Goal: Transaction & Acquisition: Purchase product/service

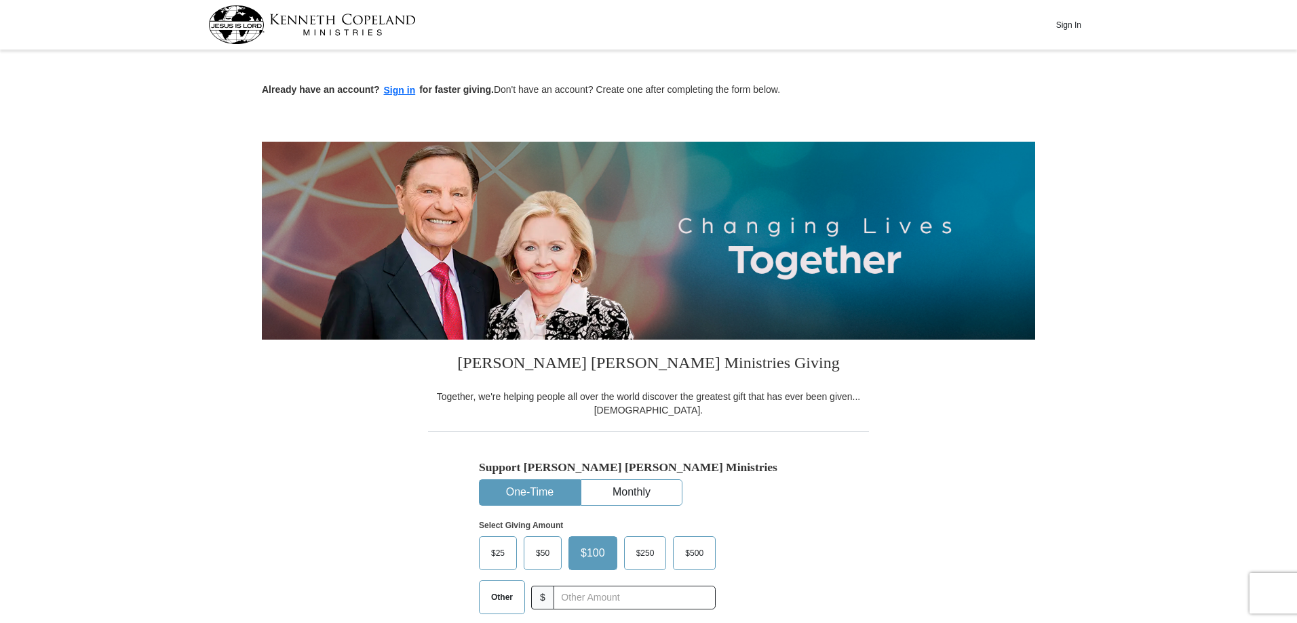
scroll to position [271, 0]
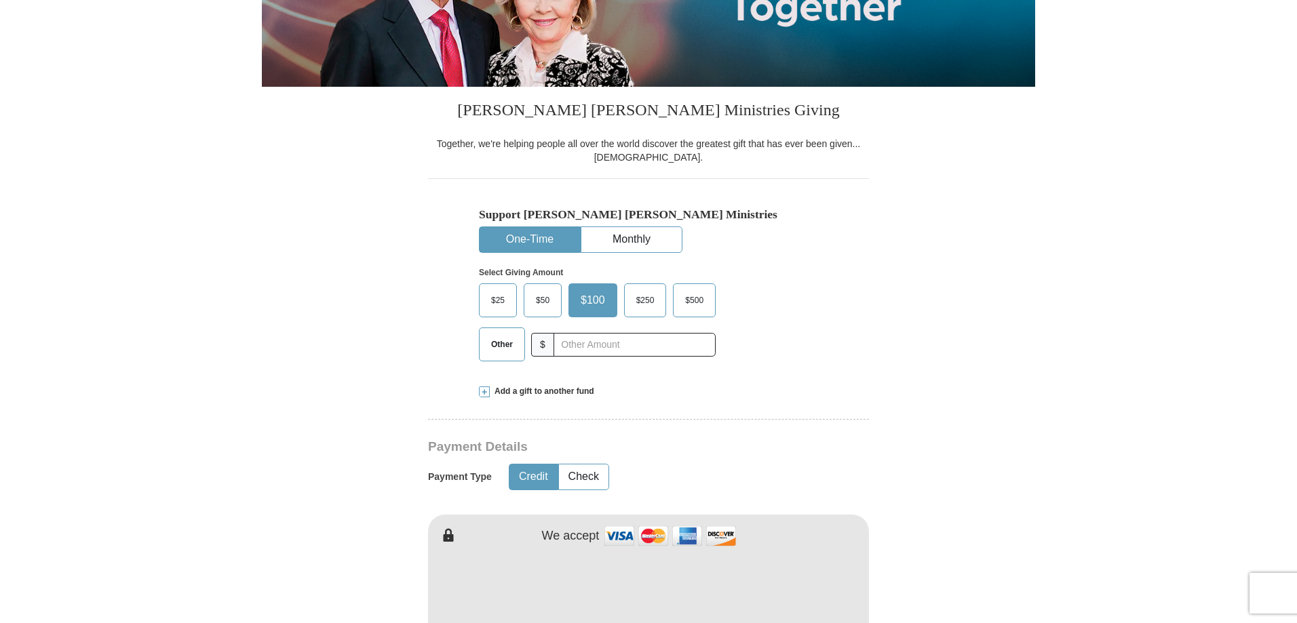
click at [543, 285] on label "$50" at bounding box center [542, 300] width 37 height 33
click at [0, 0] on input "$50" at bounding box center [0, 0] width 0 height 0
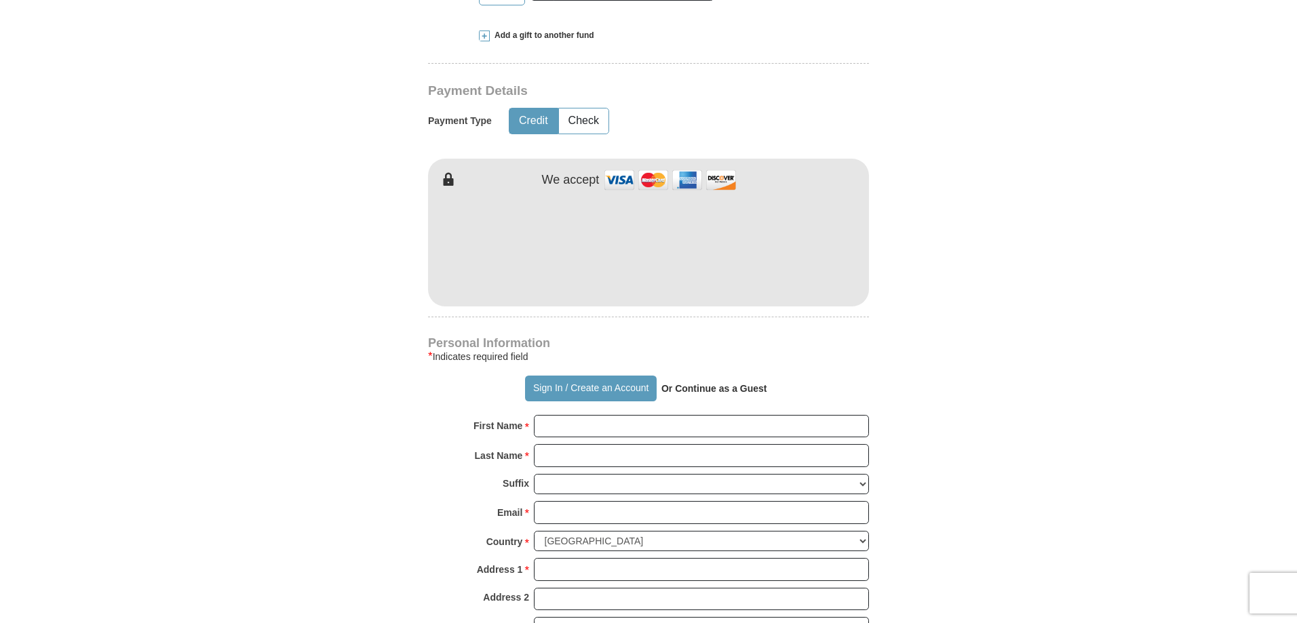
scroll to position [610, 0]
click at [547, 387] on button "Sign In / Create an Account" at bounding box center [590, 388] width 131 height 26
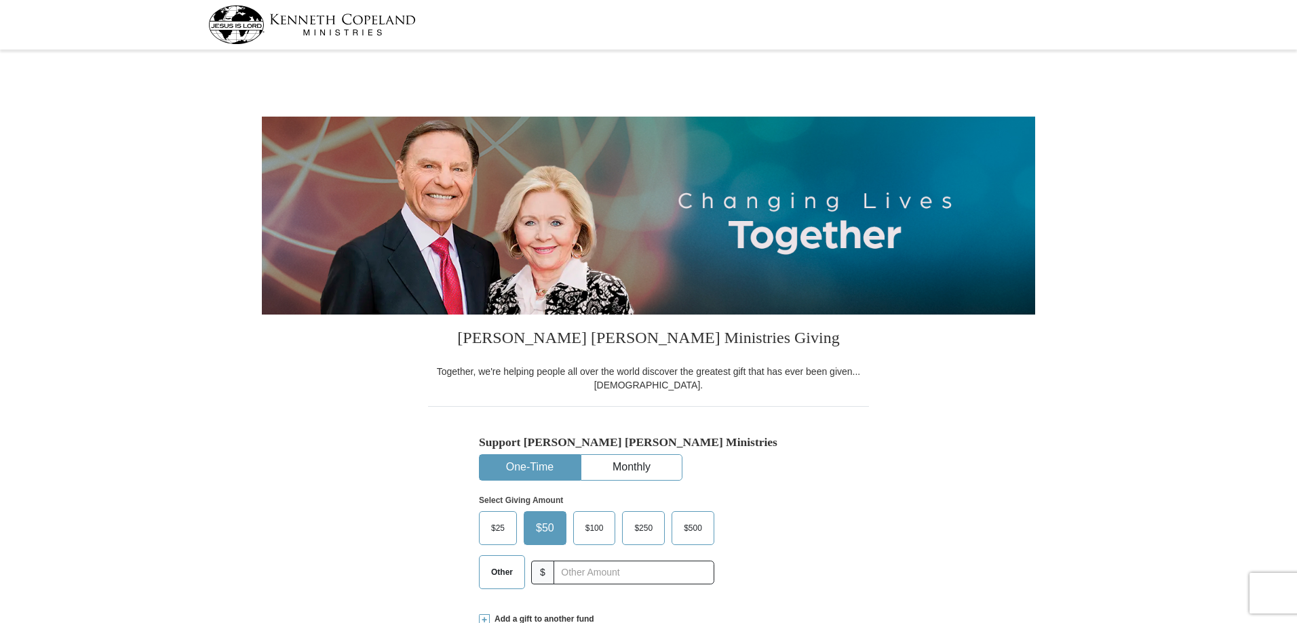
select select "TX"
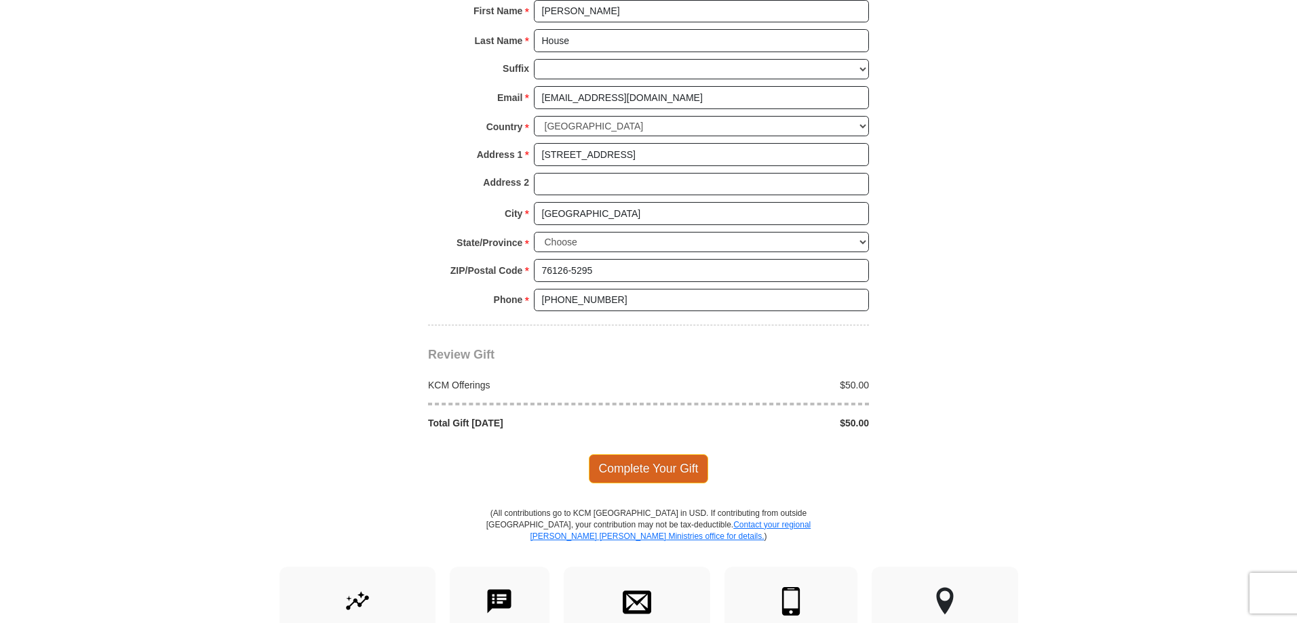
scroll to position [949, 0]
click at [652, 473] on span "Complete Your Gift" at bounding box center [649, 468] width 120 height 28
